Goal: Use online tool/utility: Utilize a website feature to perform a specific function

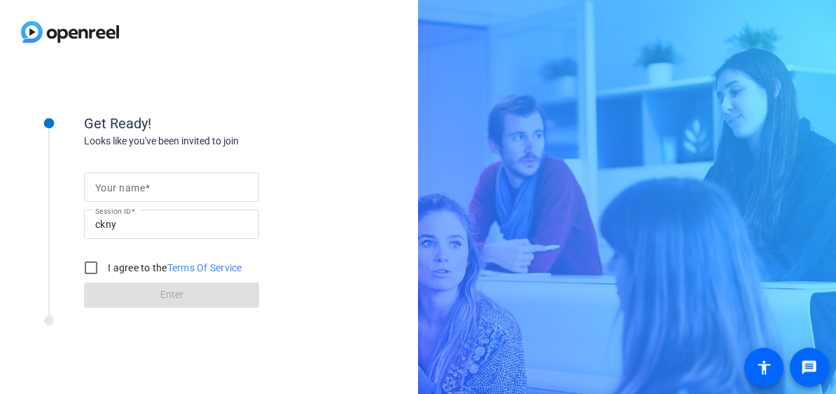
click at [146, 179] on input "Your name" at bounding box center [171, 187] width 153 height 17
type input "Elizabeth Gagnon"
click at [81, 261] on input "I agree to the Terms Of Service" at bounding box center [91, 268] width 28 height 28
checkbox input "true"
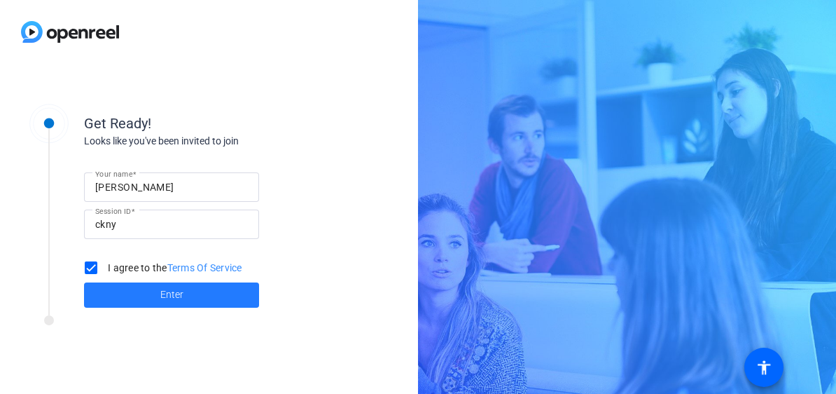
click at [106, 282] on span at bounding box center [171, 295] width 175 height 34
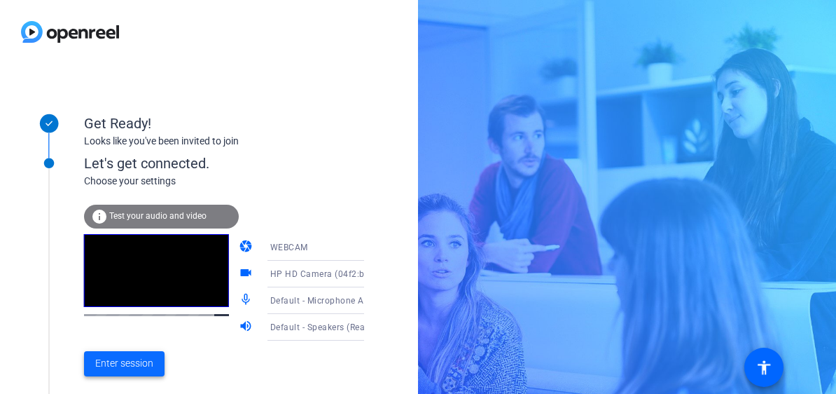
click at [119, 366] on span "Enter session" at bounding box center [124, 363] width 58 height 15
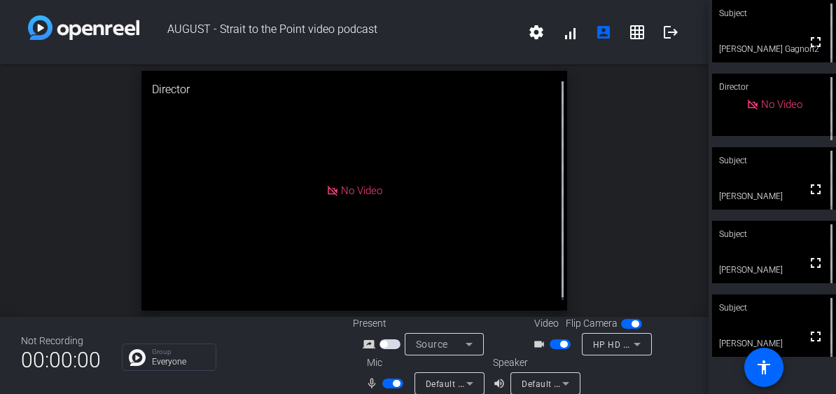
click at [393, 382] on span "button" at bounding box center [396, 383] width 7 height 7
click at [555, 348] on span "button" at bounding box center [560, 344] width 21 height 10
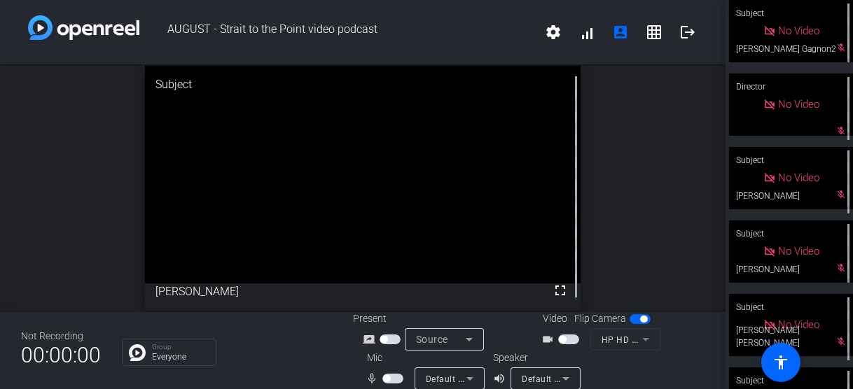
click at [7, 159] on div "open_in_new Subject fullscreen [PERSON_NAME]" at bounding box center [363, 188] width 726 height 248
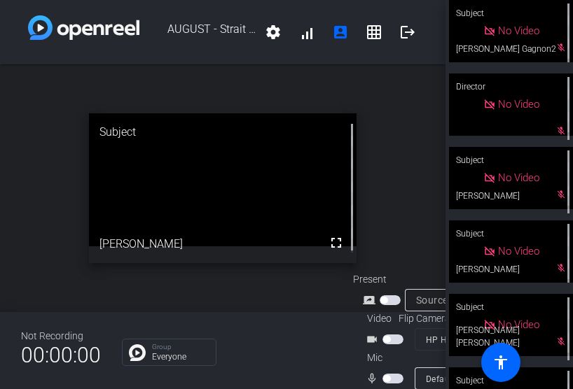
click at [230, 297] on div "open_in_new Subject fullscreen [PERSON_NAME]" at bounding box center [223, 188] width 446 height 248
click at [420, 200] on div "open_in_new Subject fullscreen [PERSON_NAME]" at bounding box center [223, 188] width 446 height 248
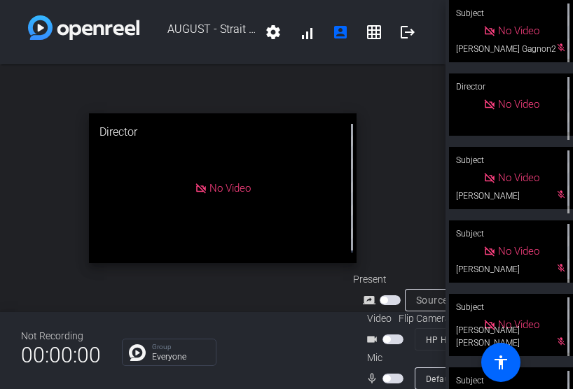
click at [411, 131] on div "open_in_new Director No Video" at bounding box center [223, 188] width 446 height 248
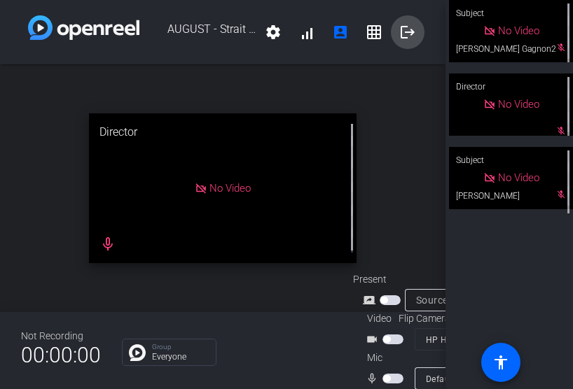
click at [411, 22] on span at bounding box center [408, 32] width 34 height 34
